Goal: Task Accomplishment & Management: Manage account settings

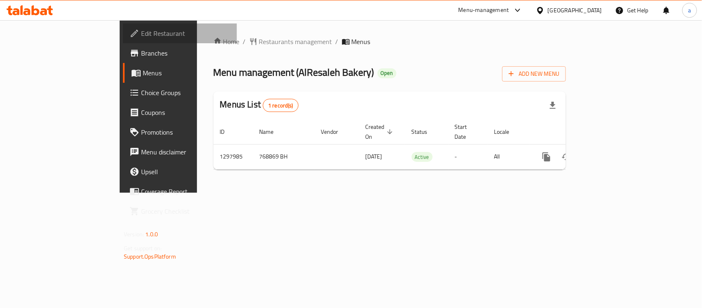
click at [141, 29] on span "Edit Restaurant" at bounding box center [185, 33] width 89 height 10
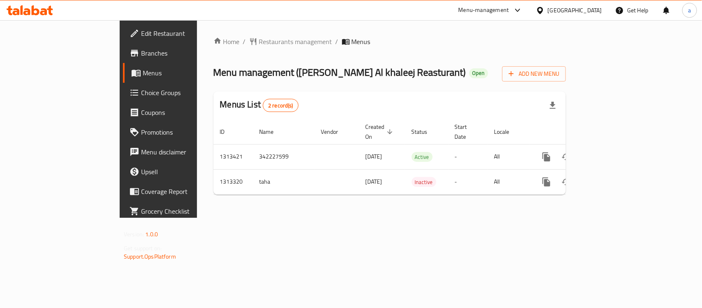
click at [141, 31] on span "Edit Restaurant" at bounding box center [185, 33] width 89 height 10
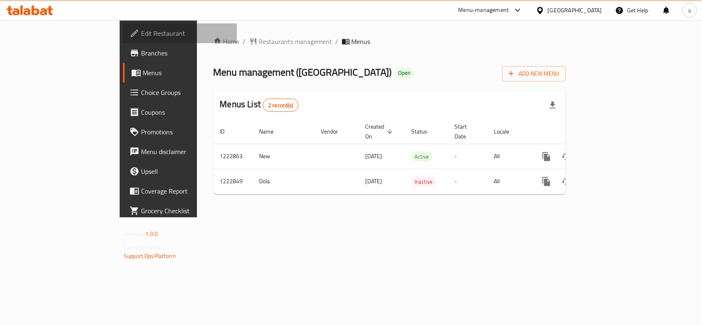
click at [141, 35] on span "Edit Restaurant" at bounding box center [185, 33] width 89 height 10
